Goal: Transaction & Acquisition: Purchase product/service

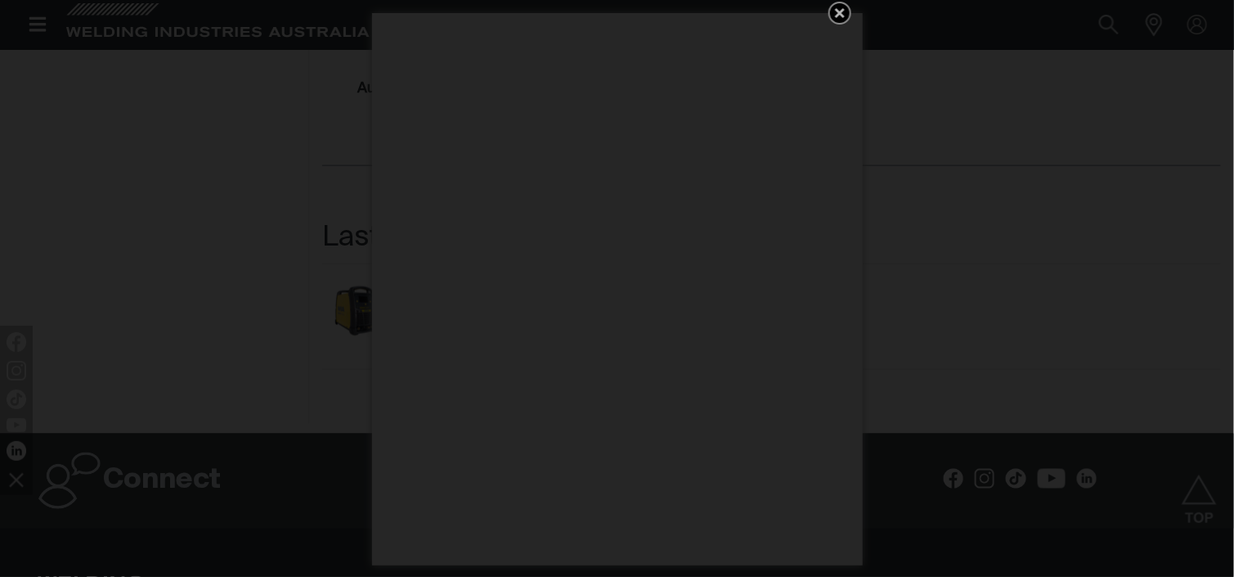
scroll to position [906, 0]
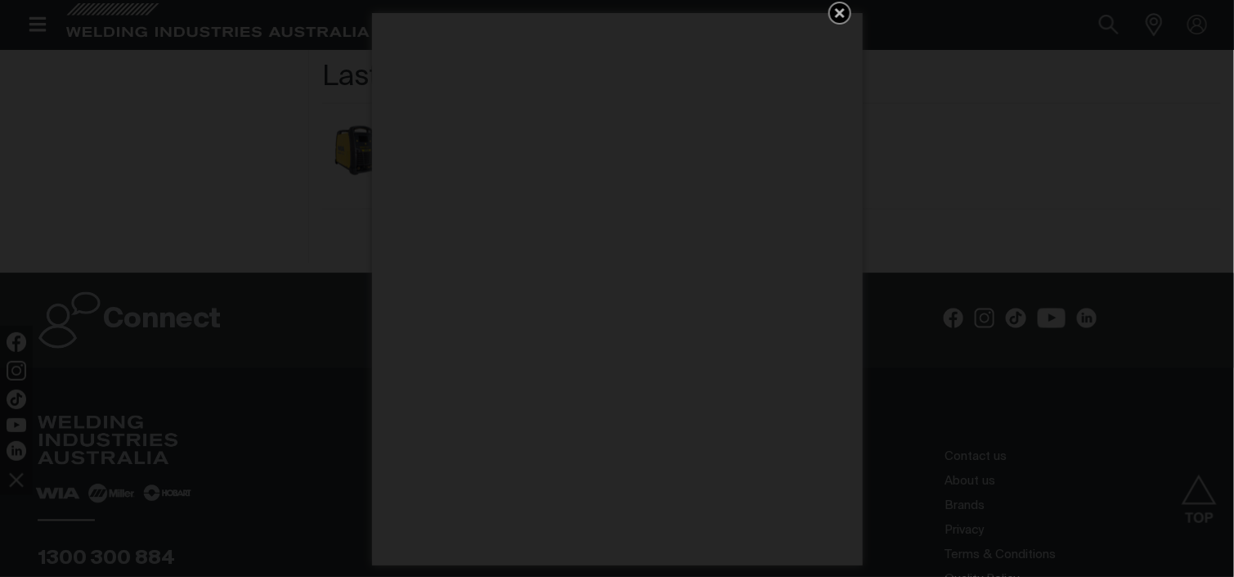
click at [841, 8] on icon "Get 5 WIA Welding Guides Free!" at bounding box center [840, 13] width 20 height 20
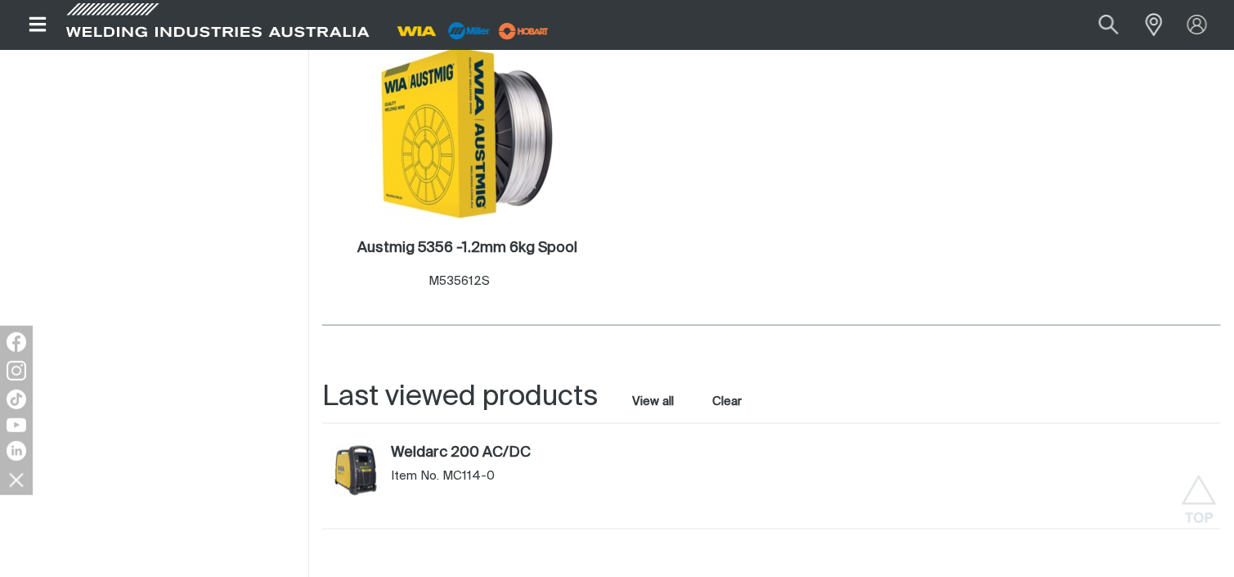
scroll to position [524, 0]
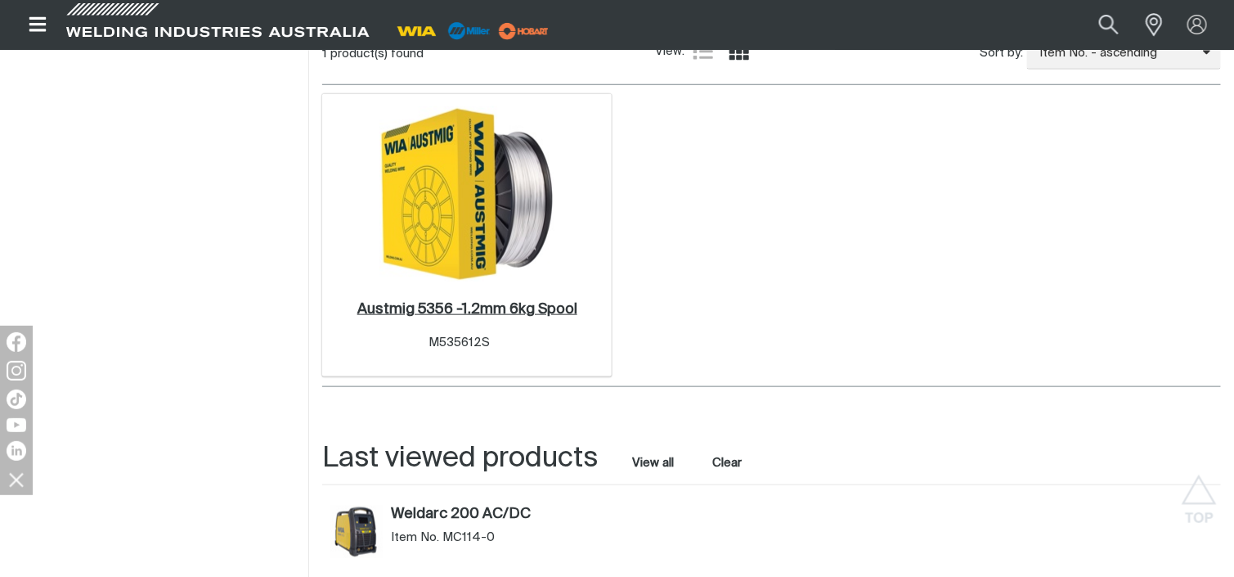
click at [475, 312] on h2 "Austmig 5356 -1.2mm 6kg Spool ." at bounding box center [467, 309] width 220 height 15
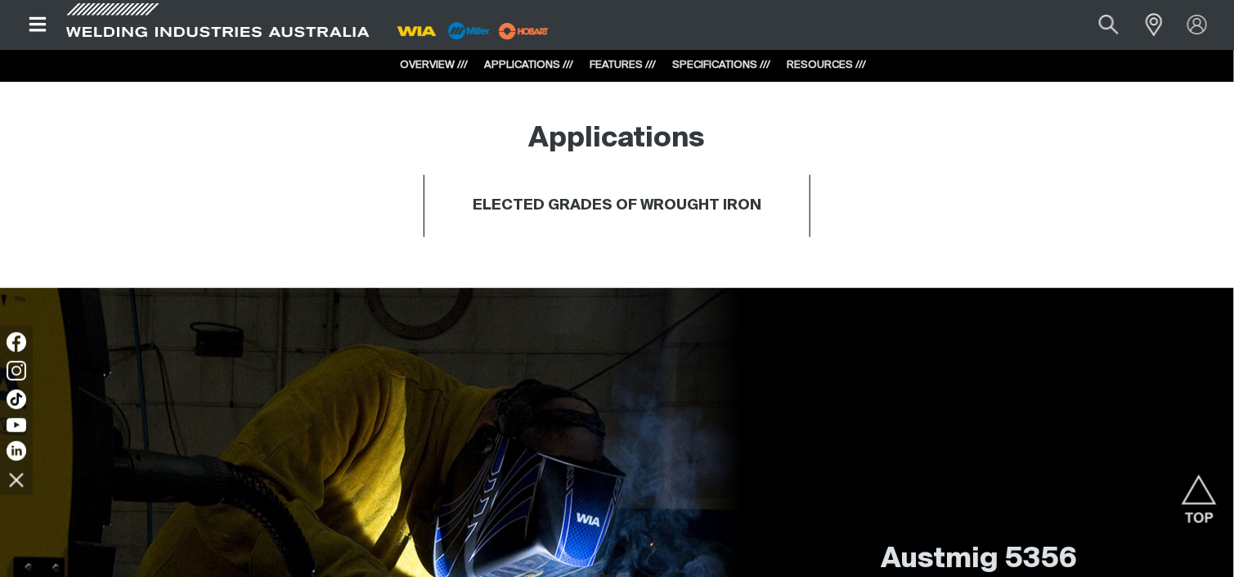
scroll to position [818, 0]
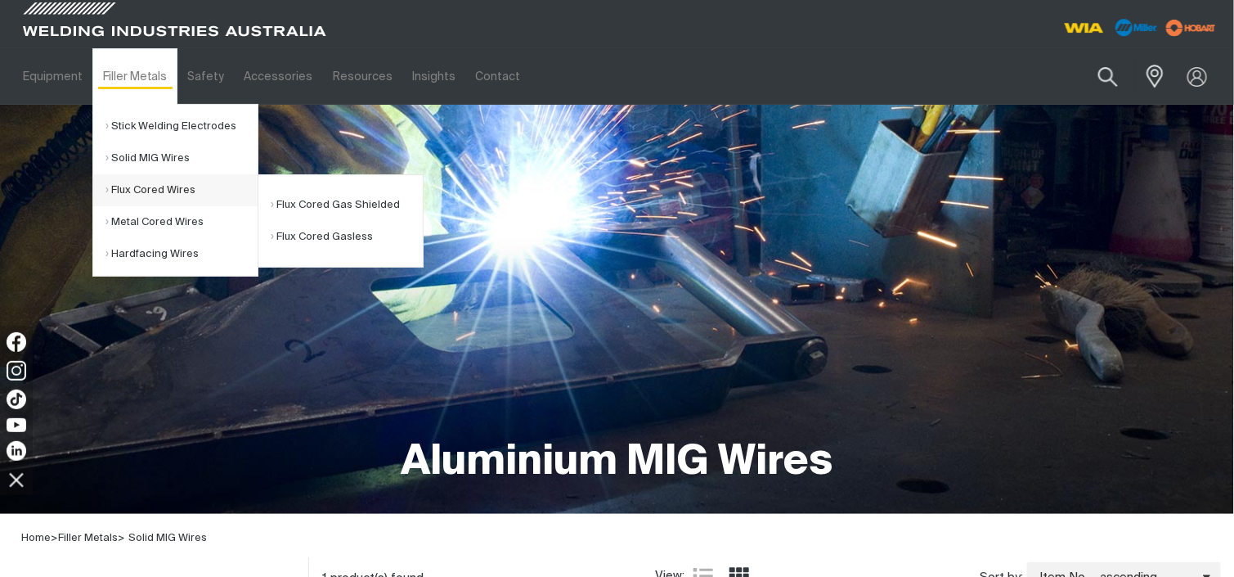
click at [144, 190] on link "Flux Cored Wires" at bounding box center [182, 190] width 152 height 32
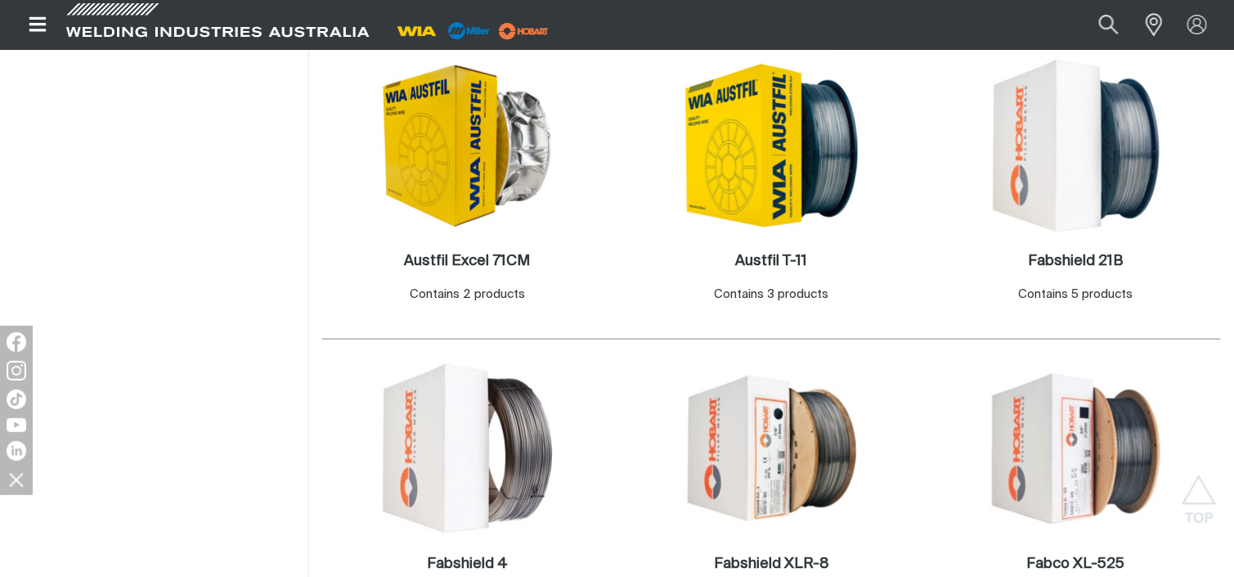
scroll to position [491, 0]
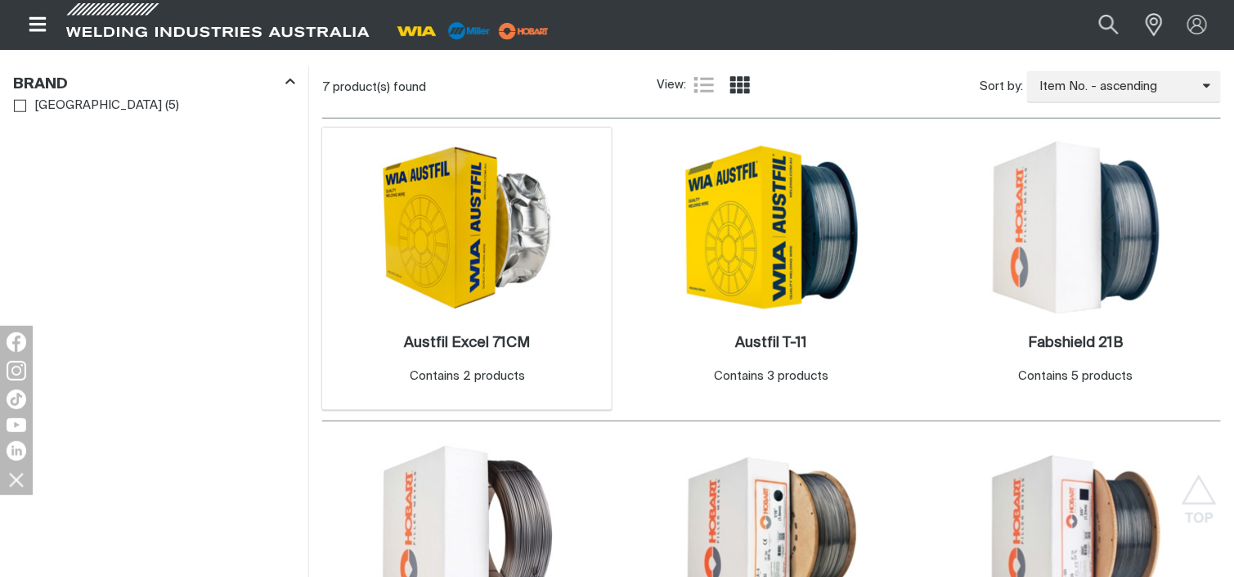
click at [472, 276] on img at bounding box center [467, 228] width 175 height 168
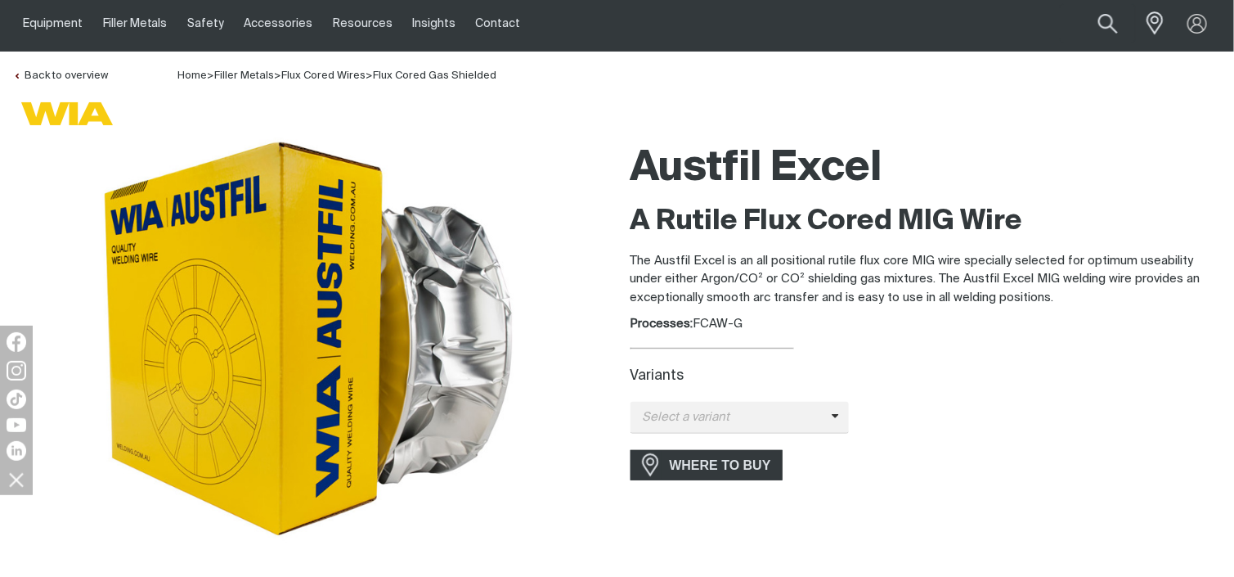
scroll to position [164, 0]
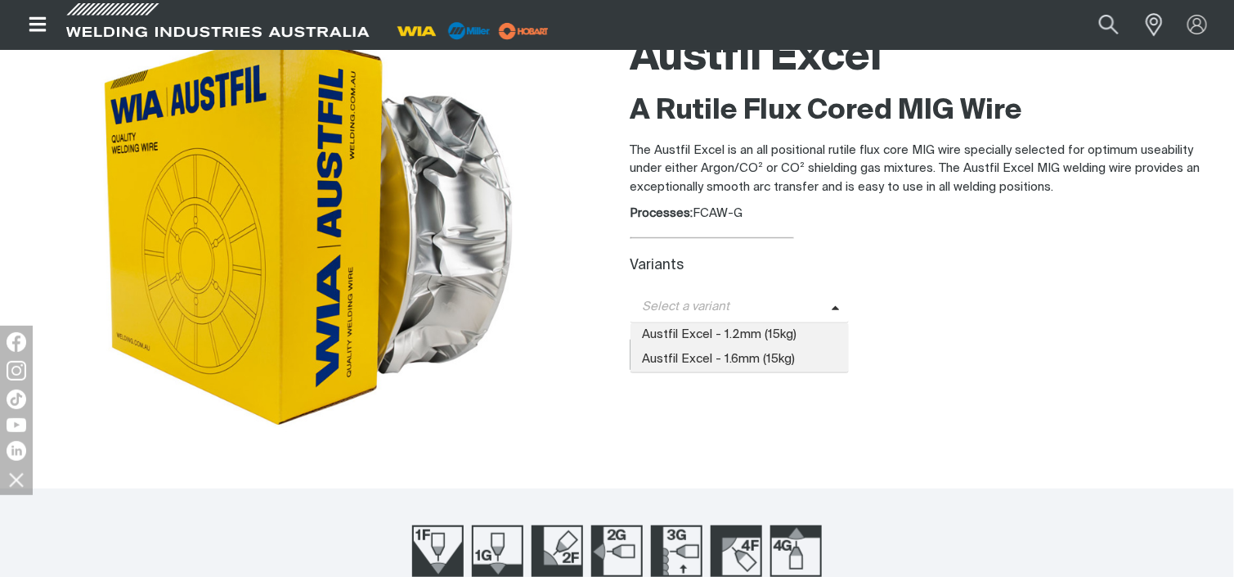
drag, startPoint x: 839, startPoint y: 300, endPoint x: 827, endPoint y: 304, distance: 12.9
click at [837, 303] on span at bounding box center [841, 307] width 18 height 19
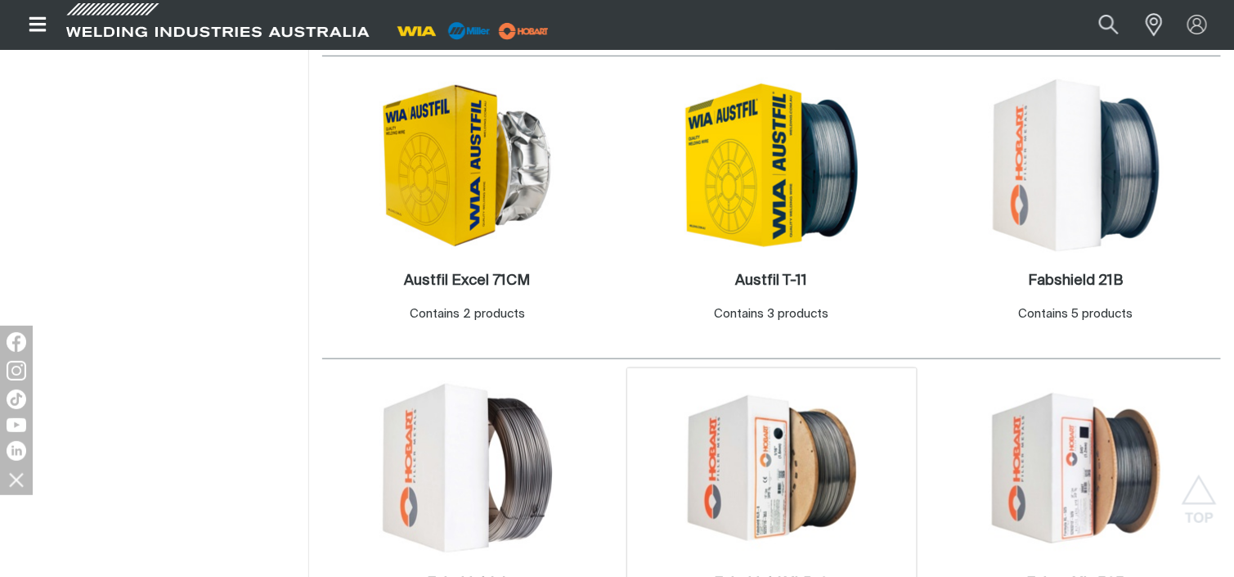
scroll to position [654, 0]
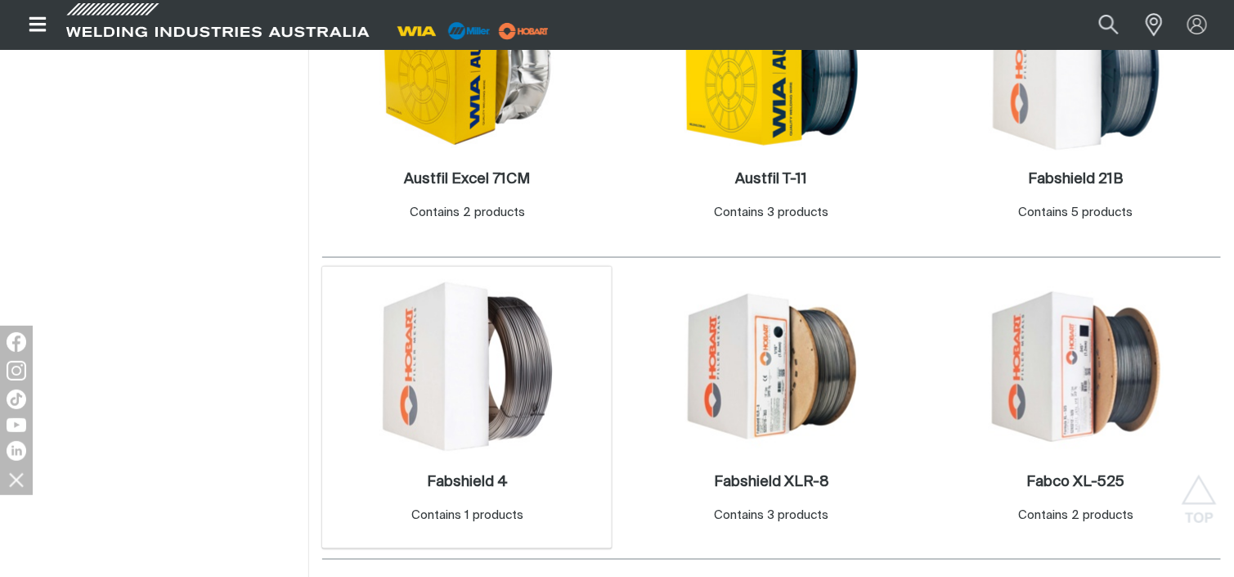
click at [510, 407] on img at bounding box center [467, 366] width 175 height 175
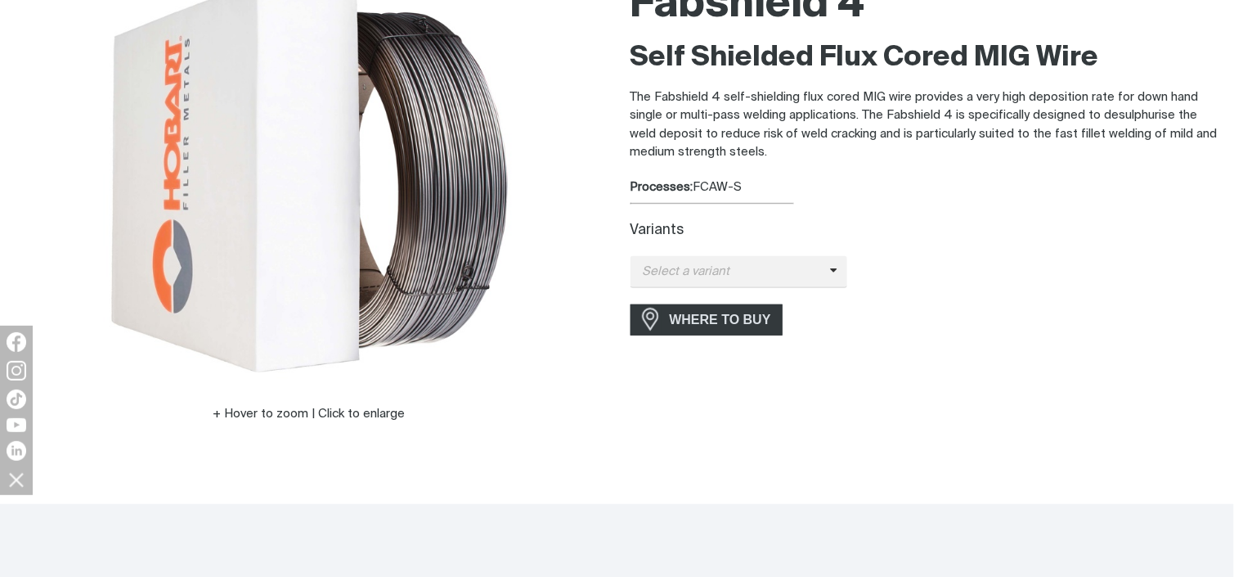
scroll to position [245, 0]
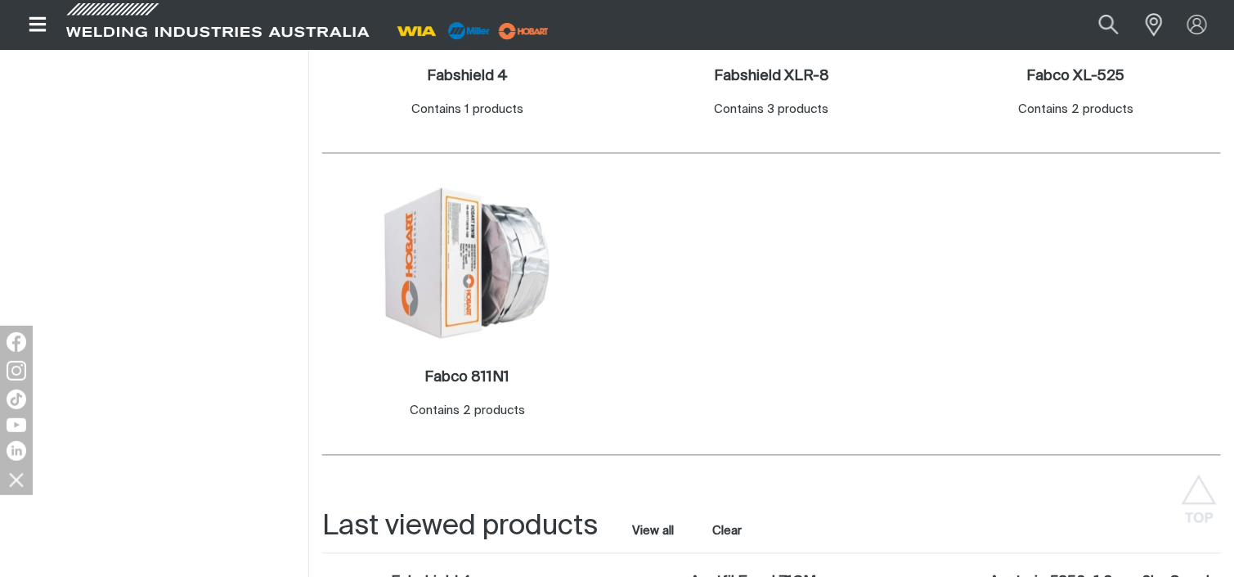
scroll to position [1063, 0]
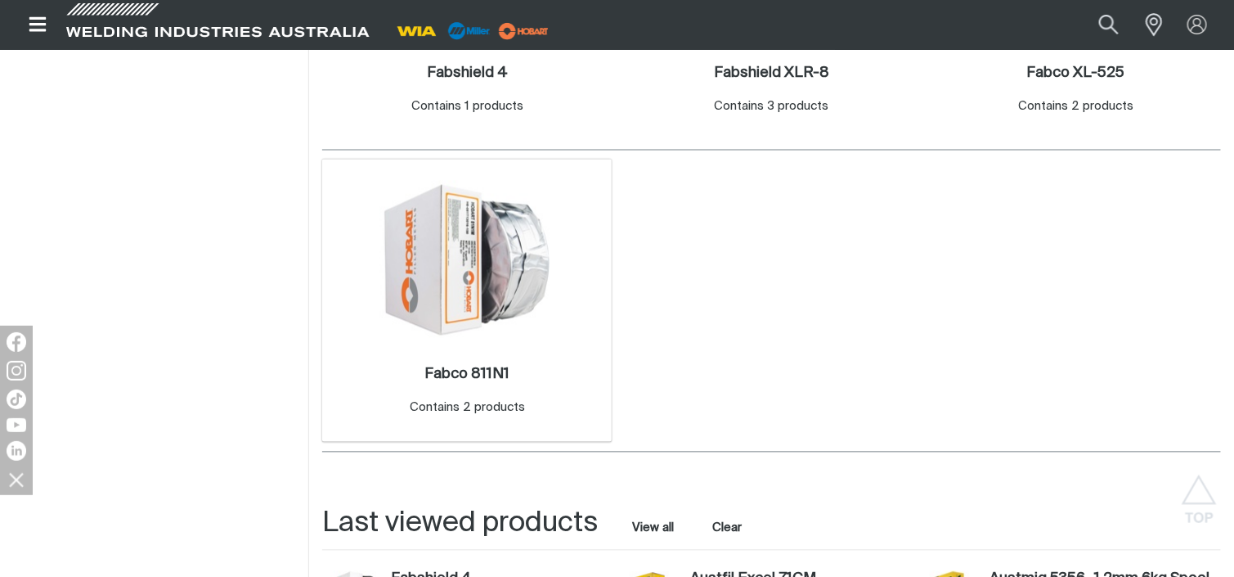
click at [483, 294] on img at bounding box center [467, 260] width 175 height 158
